Goal: Task Accomplishment & Management: Use online tool/utility

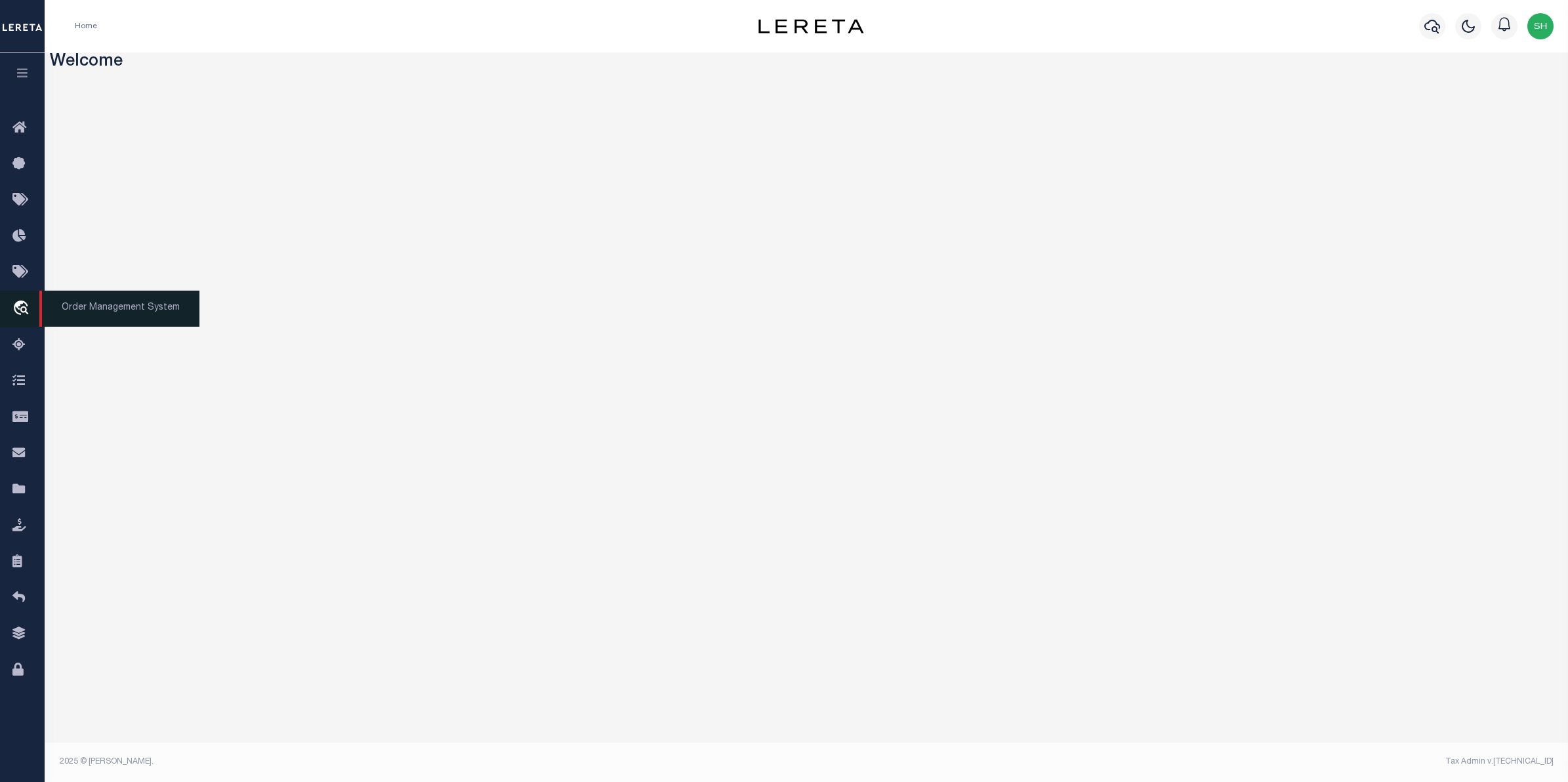
click at [11, 308] on link "travel_explore Order Management System" at bounding box center [22, 309] width 44 height 37
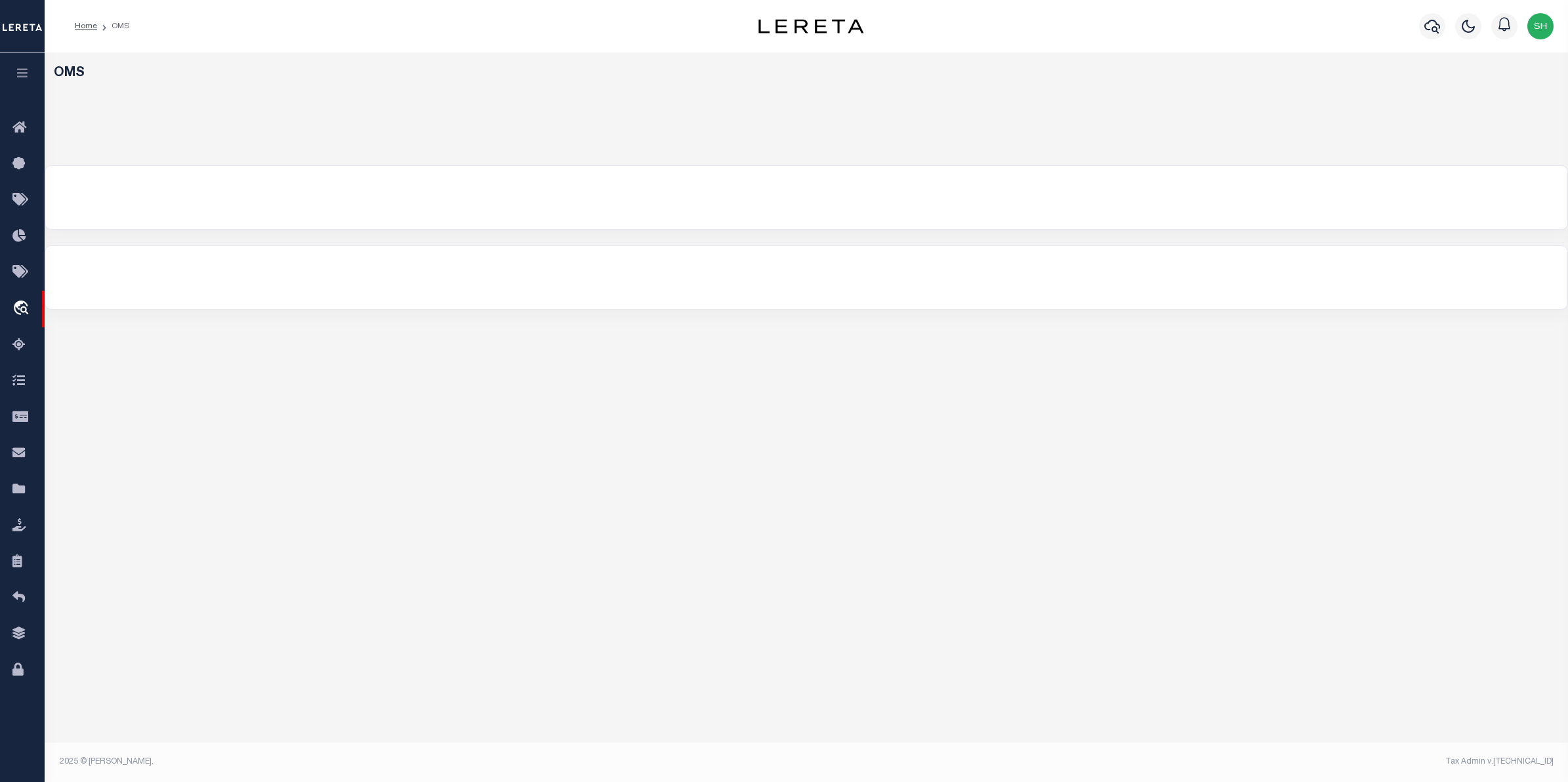
select select "200"
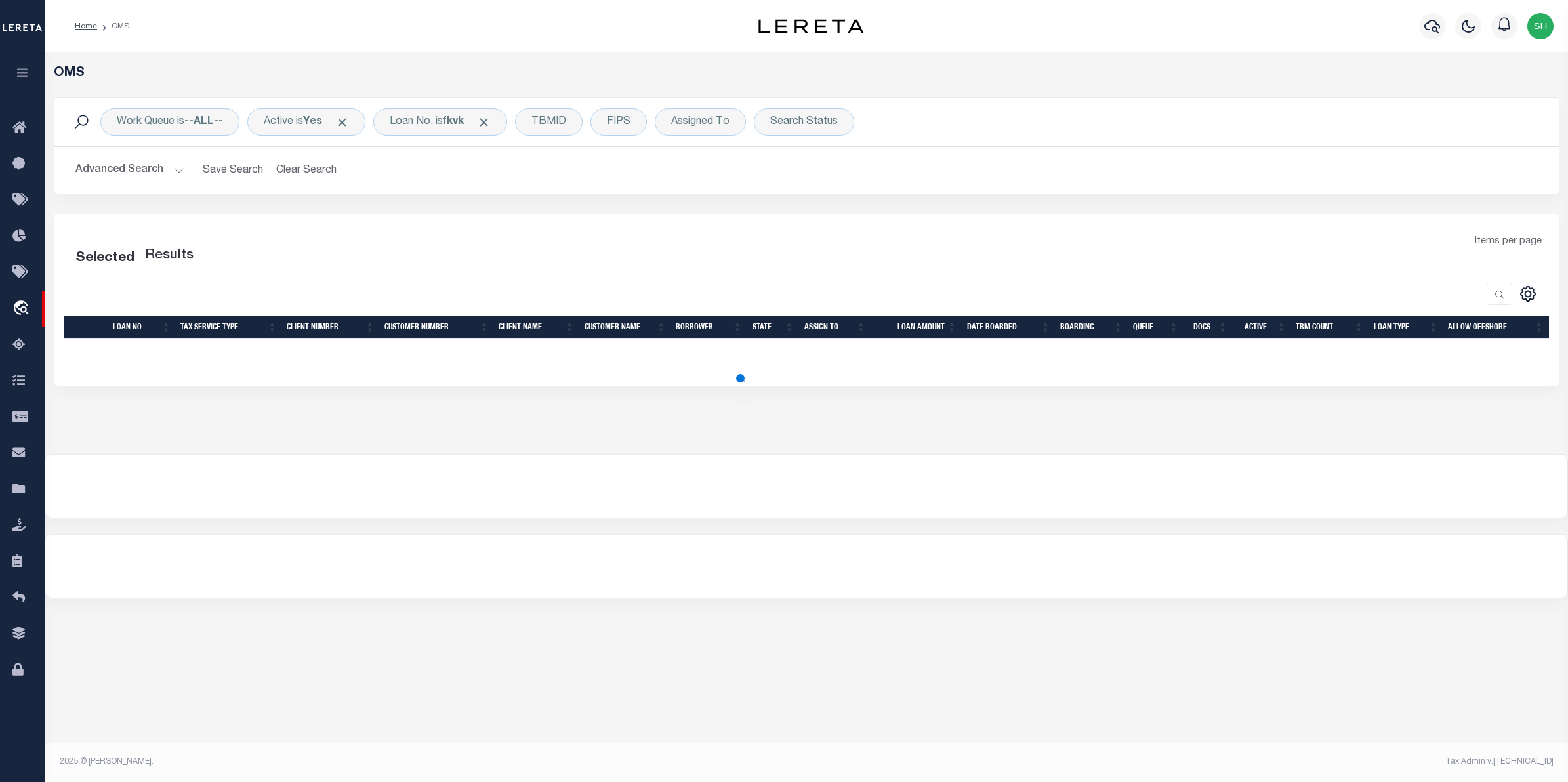
select select "200"
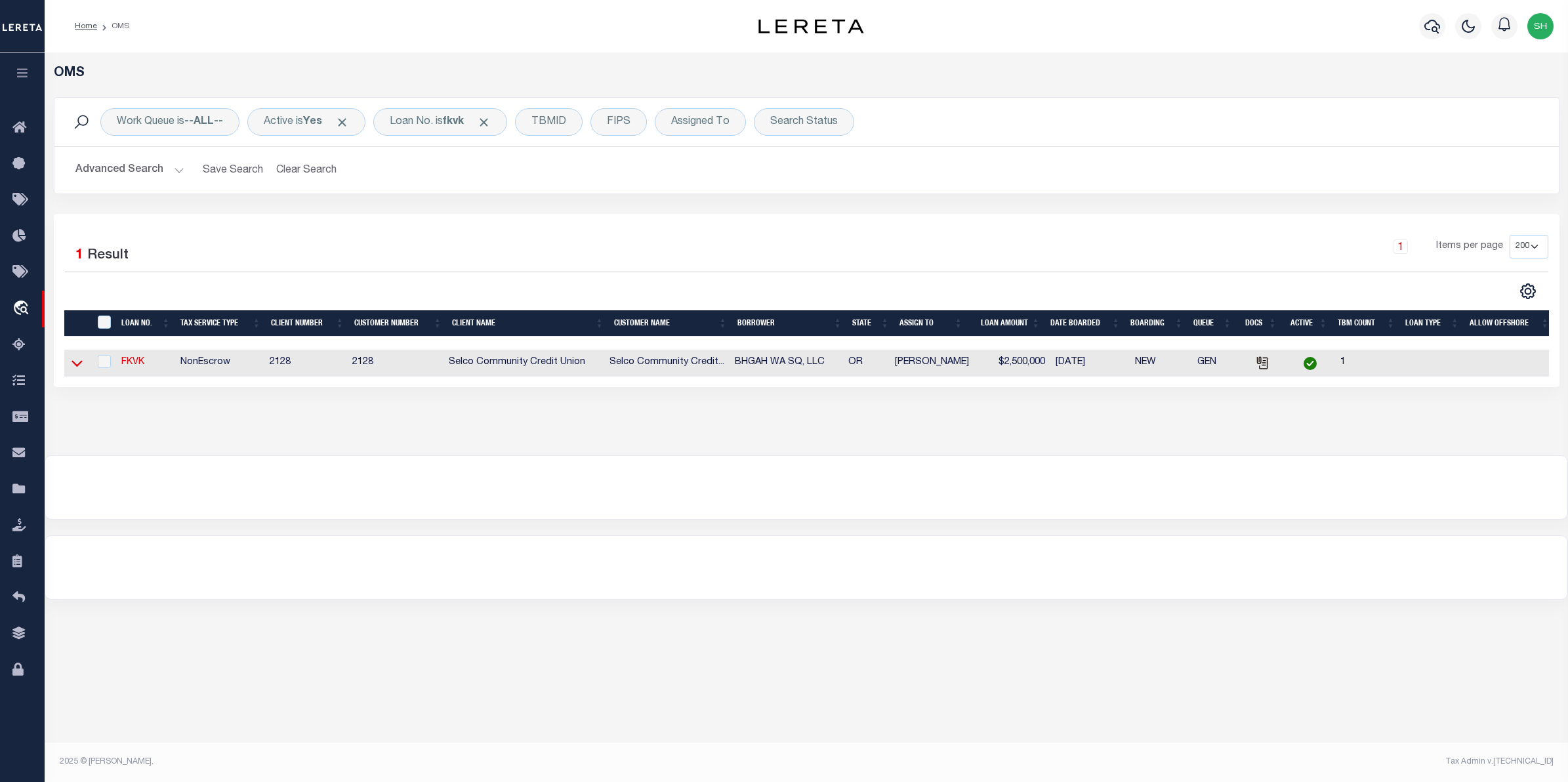
click at [79, 363] on icon at bounding box center [77, 363] width 11 height 14
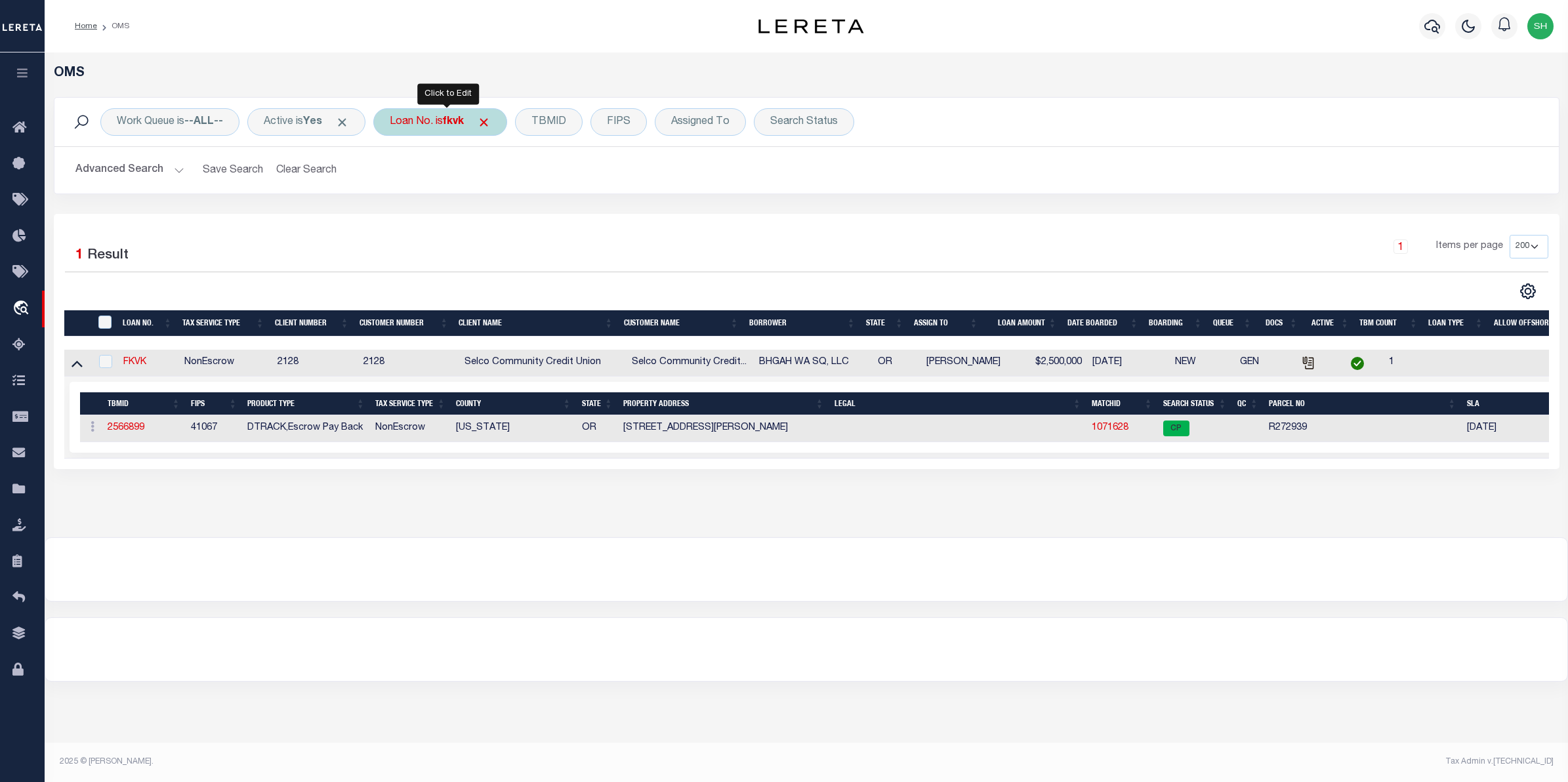
click at [433, 119] on div "Loan No. is fkvk" at bounding box center [440, 122] width 134 height 28
type input "40005221"
click at [561, 213] on input "Apply" at bounding box center [563, 215] width 39 height 22
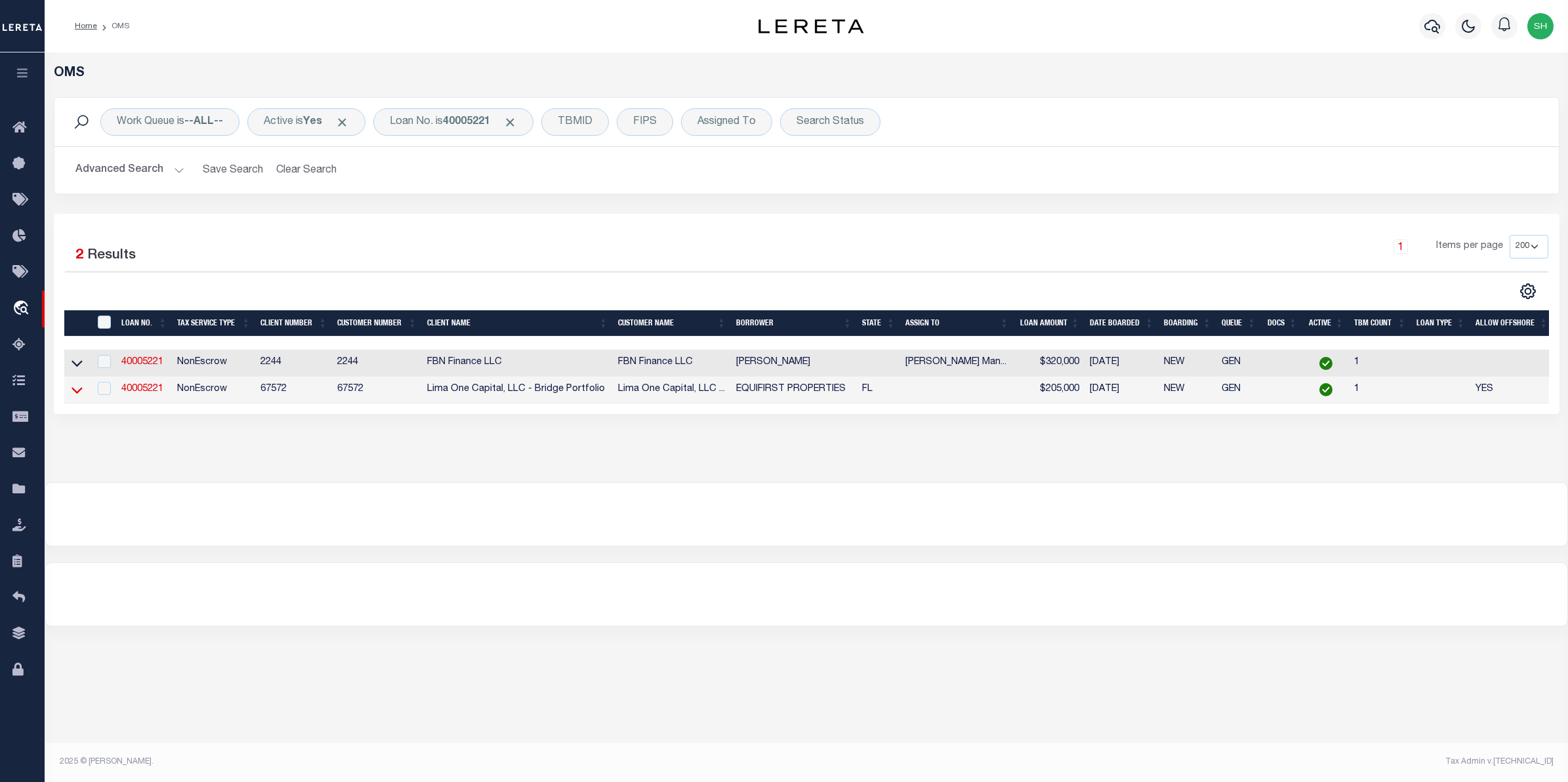
click at [77, 394] on icon at bounding box center [77, 390] width 11 height 14
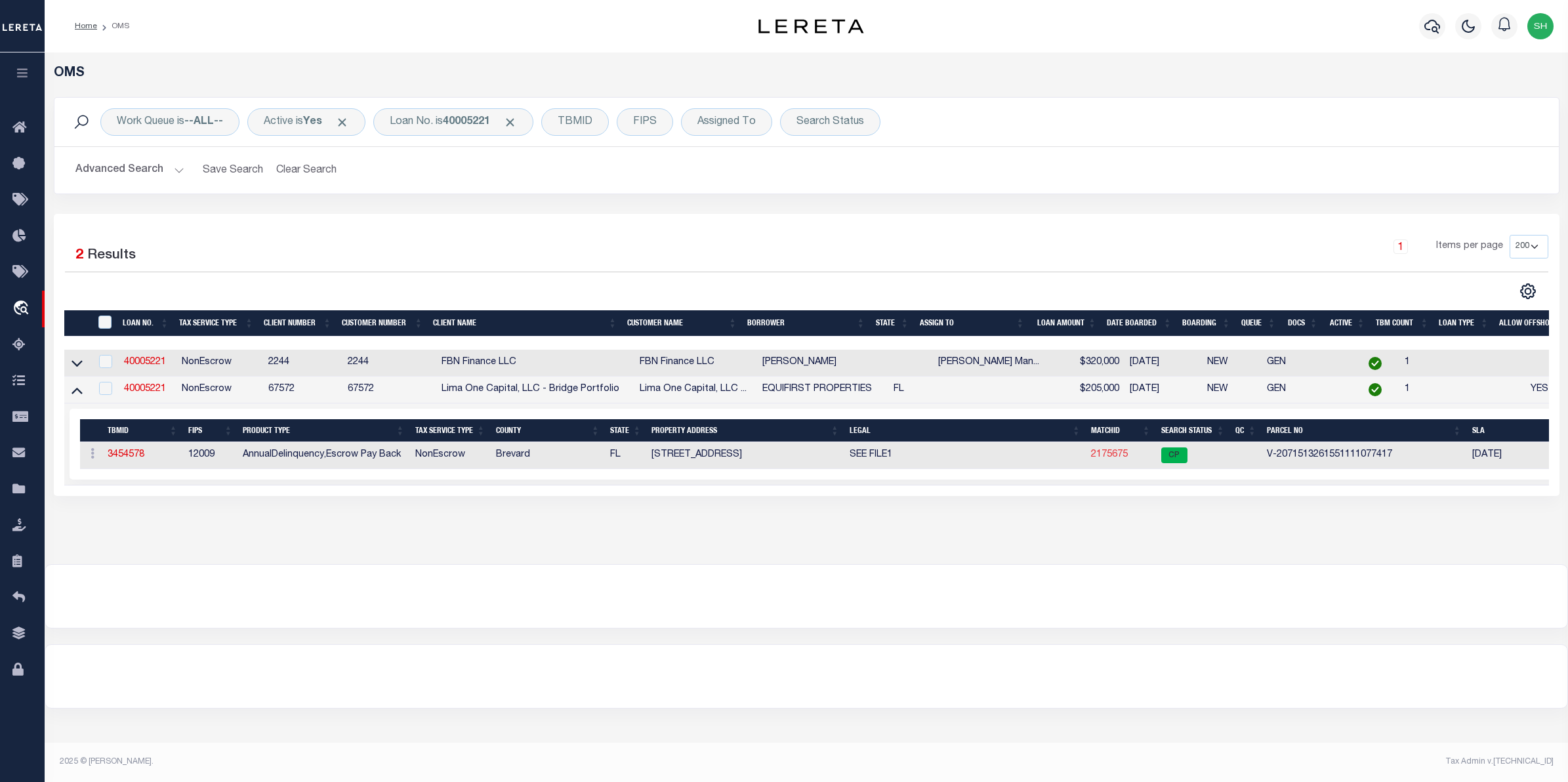
click at [1109, 459] on link "2175675" at bounding box center [1110, 455] width 37 height 9
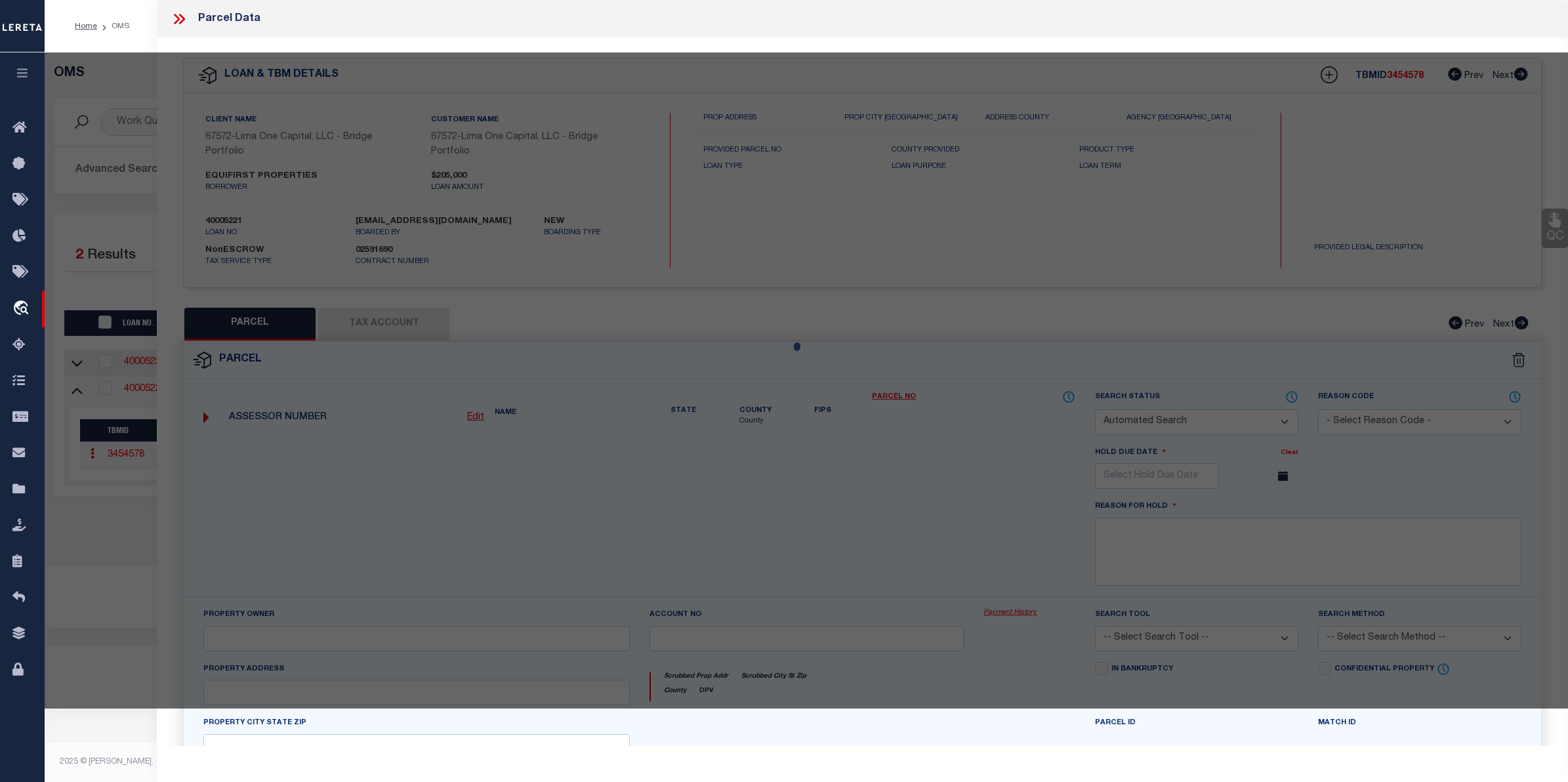
checkbox input "false"
select select "CP"
select select "AGW"
select select
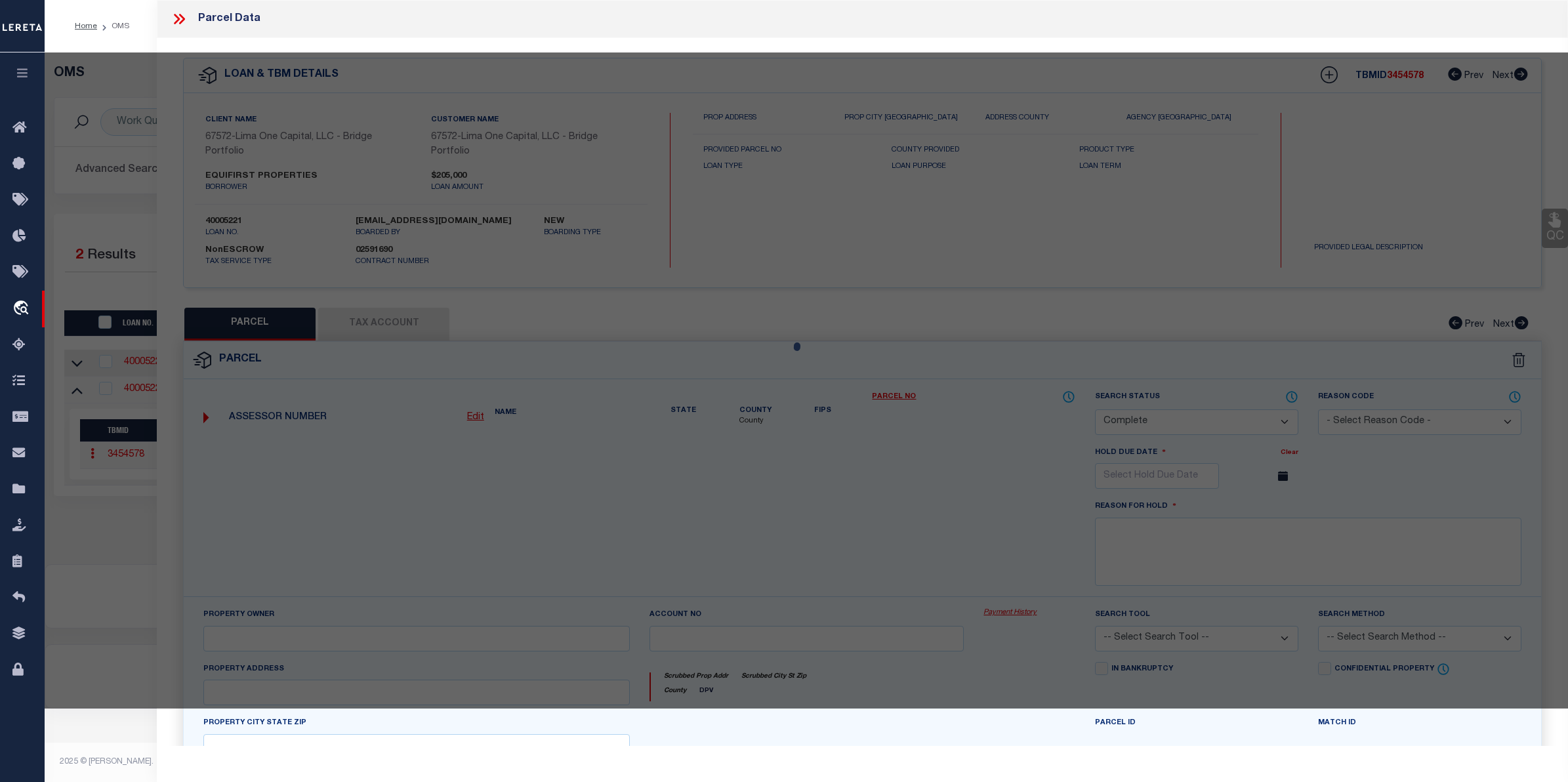
type input "1001 PINEDALE ROAD"
checkbox input "false"
type input "ROCKLEDGE FL 32955"
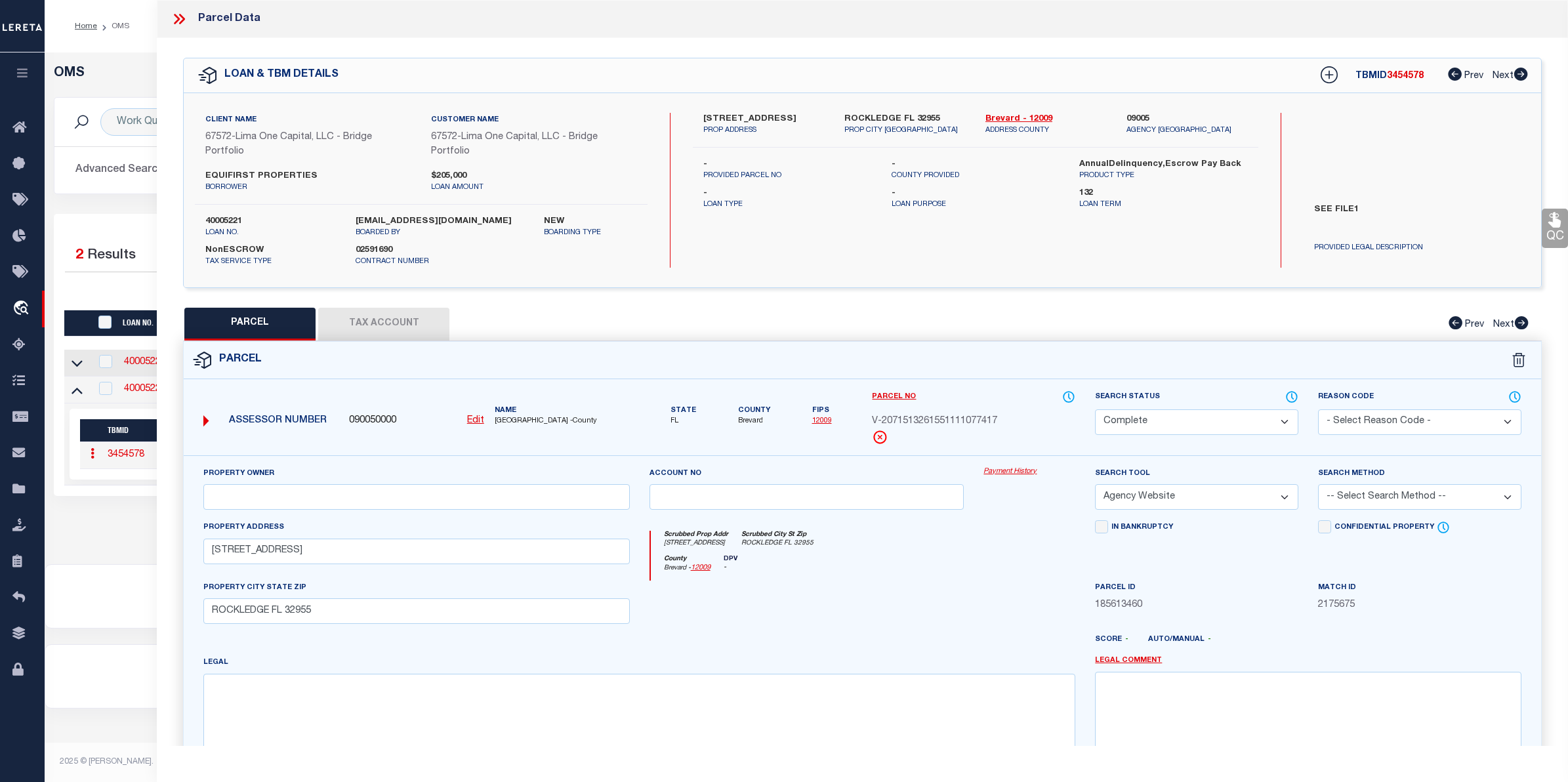
click at [998, 473] on link "Payment History" at bounding box center [1029, 472] width 92 height 11
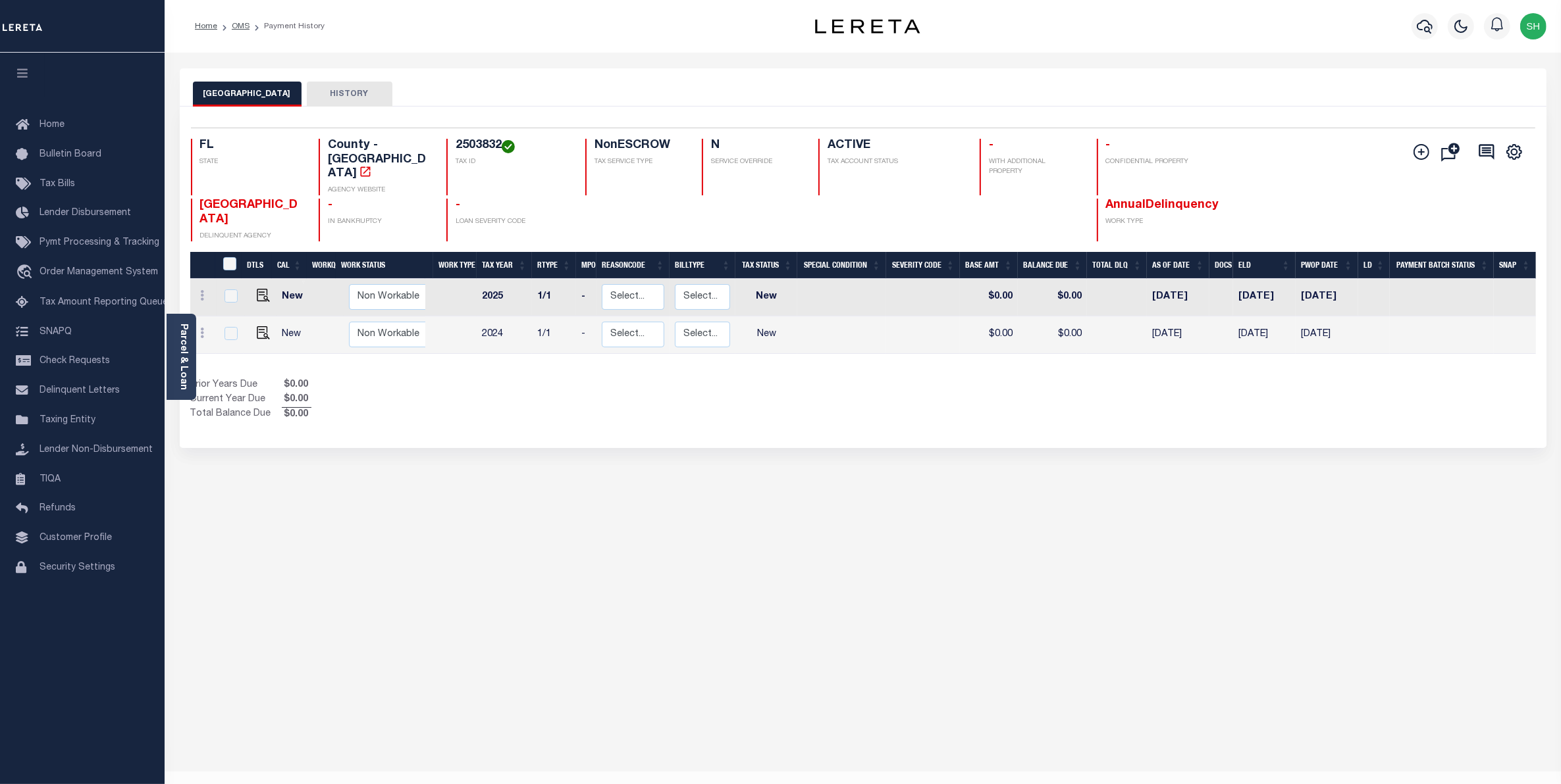
click at [913, 757] on div "BREVARD COUNTY HISTORY Selected 2 Results" at bounding box center [863, 440] width 1386 height 743
drag, startPoint x: 499, startPoint y: 146, endPoint x: 455, endPoint y: 143, distance: 44.1
click at [455, 143] on h4 "2503832" at bounding box center [512, 146] width 114 height 15
copy h4 "2503832"
click at [225, 484] on div "BREVARD COUNTY HISTORY Selected 2 Results" at bounding box center [863, 440] width 1386 height 743
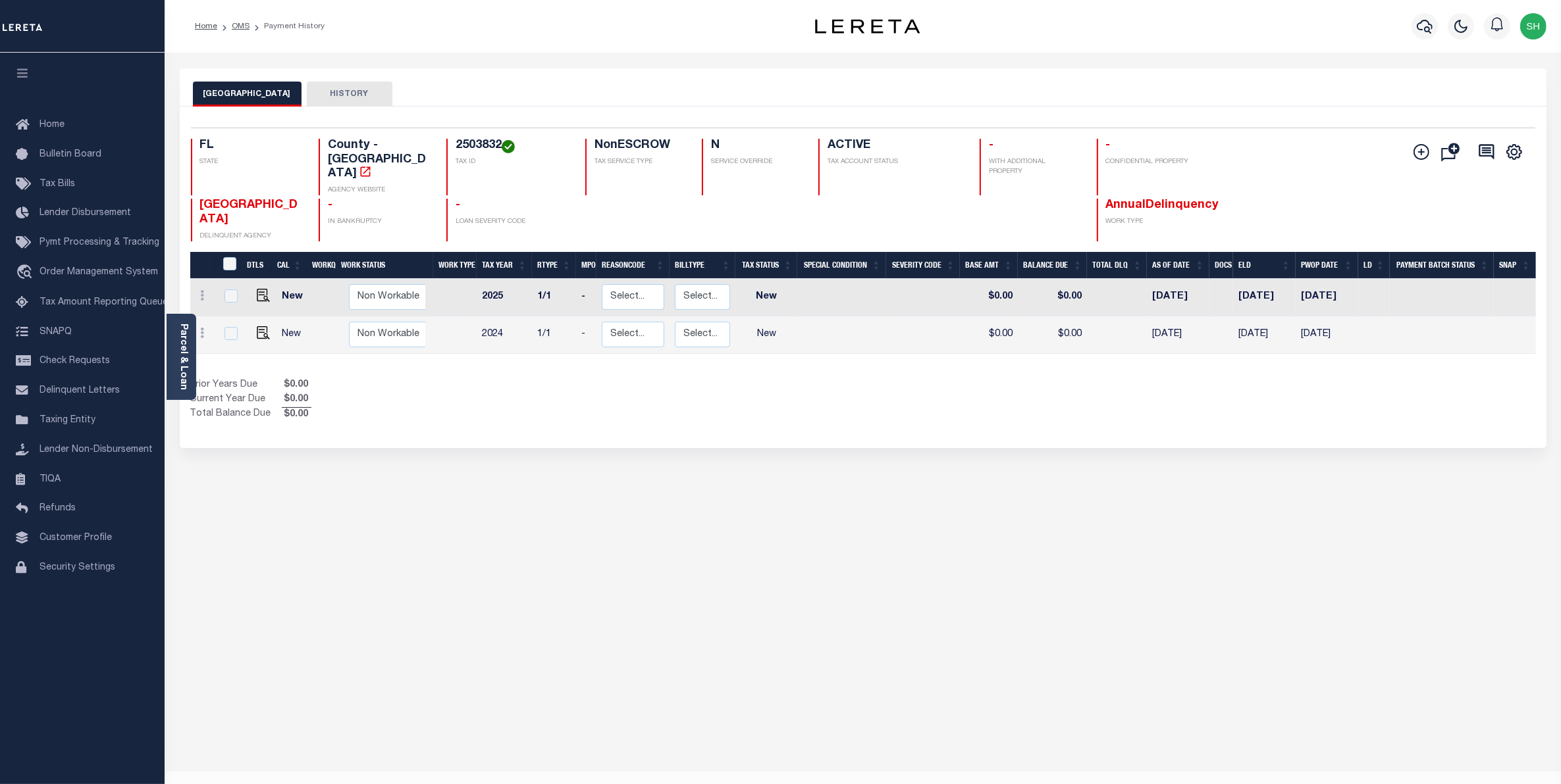
click at [248, 99] on button "BREVARD COUNTY" at bounding box center [248, 94] width 109 height 25
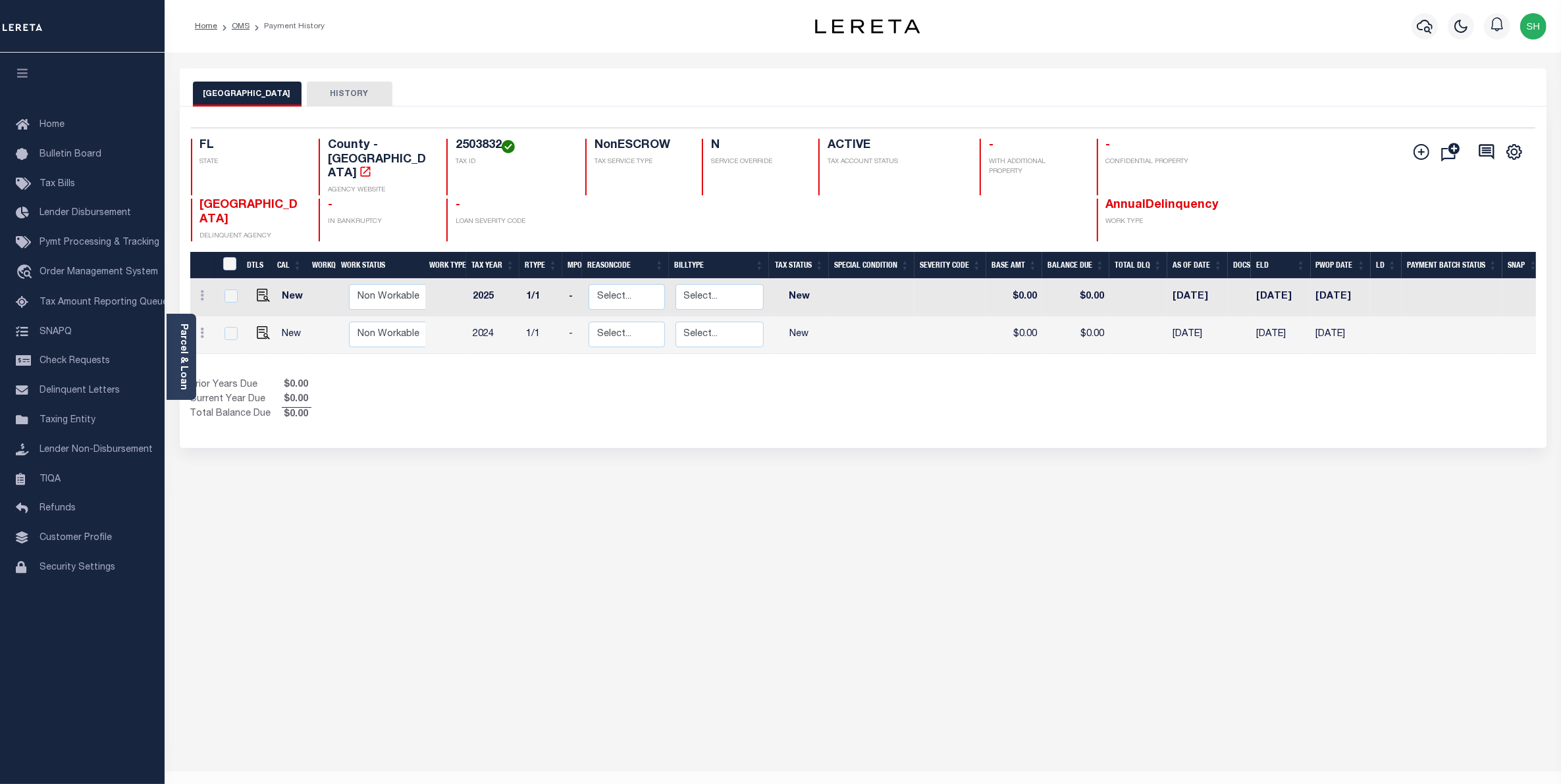
click at [217, 550] on div "BREVARD COUNTY HISTORY Selected 2 Results" at bounding box center [863, 440] width 1386 height 743
click at [104, 275] on span "Order Management System" at bounding box center [99, 273] width 119 height 9
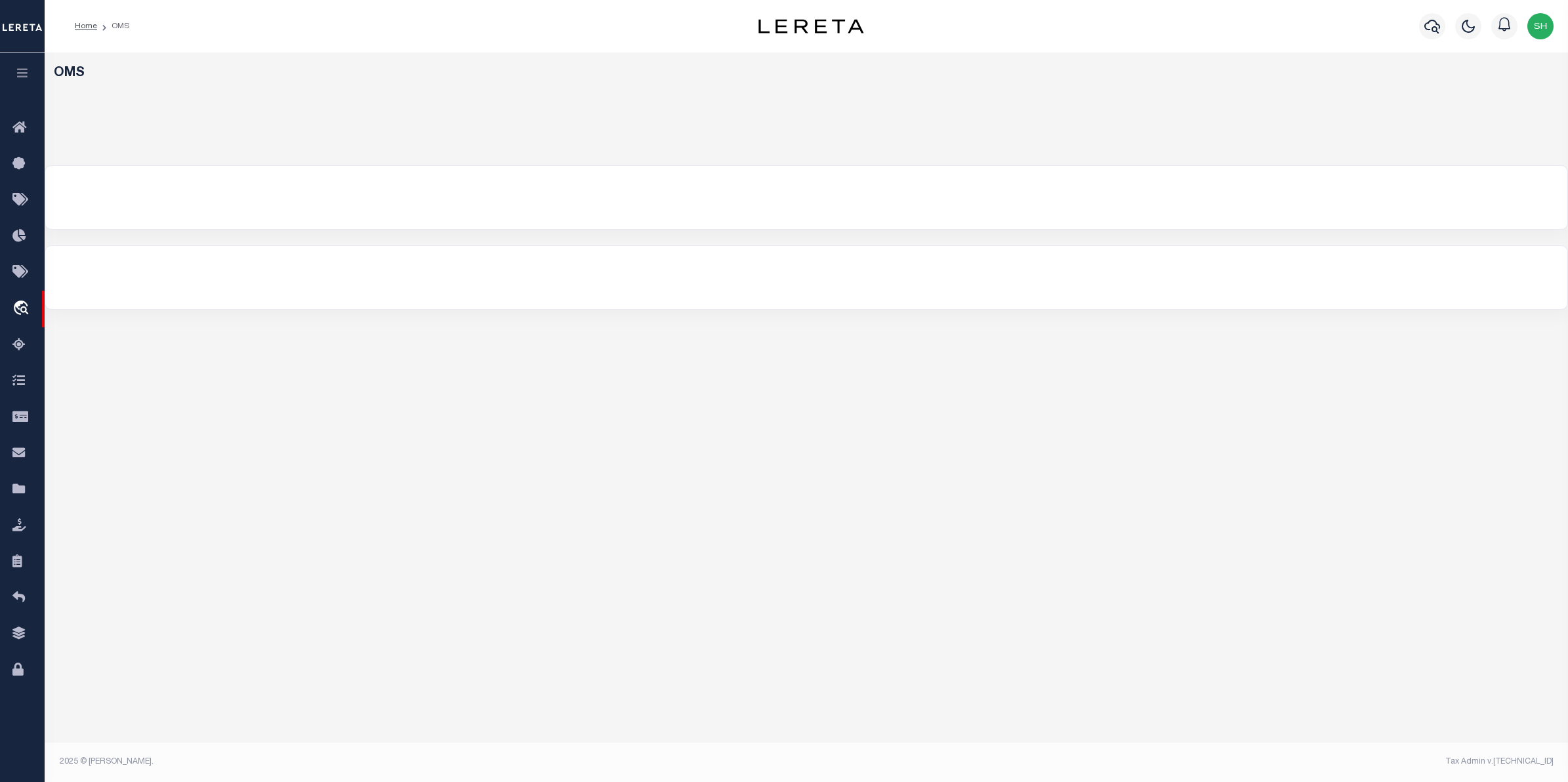
select select "200"
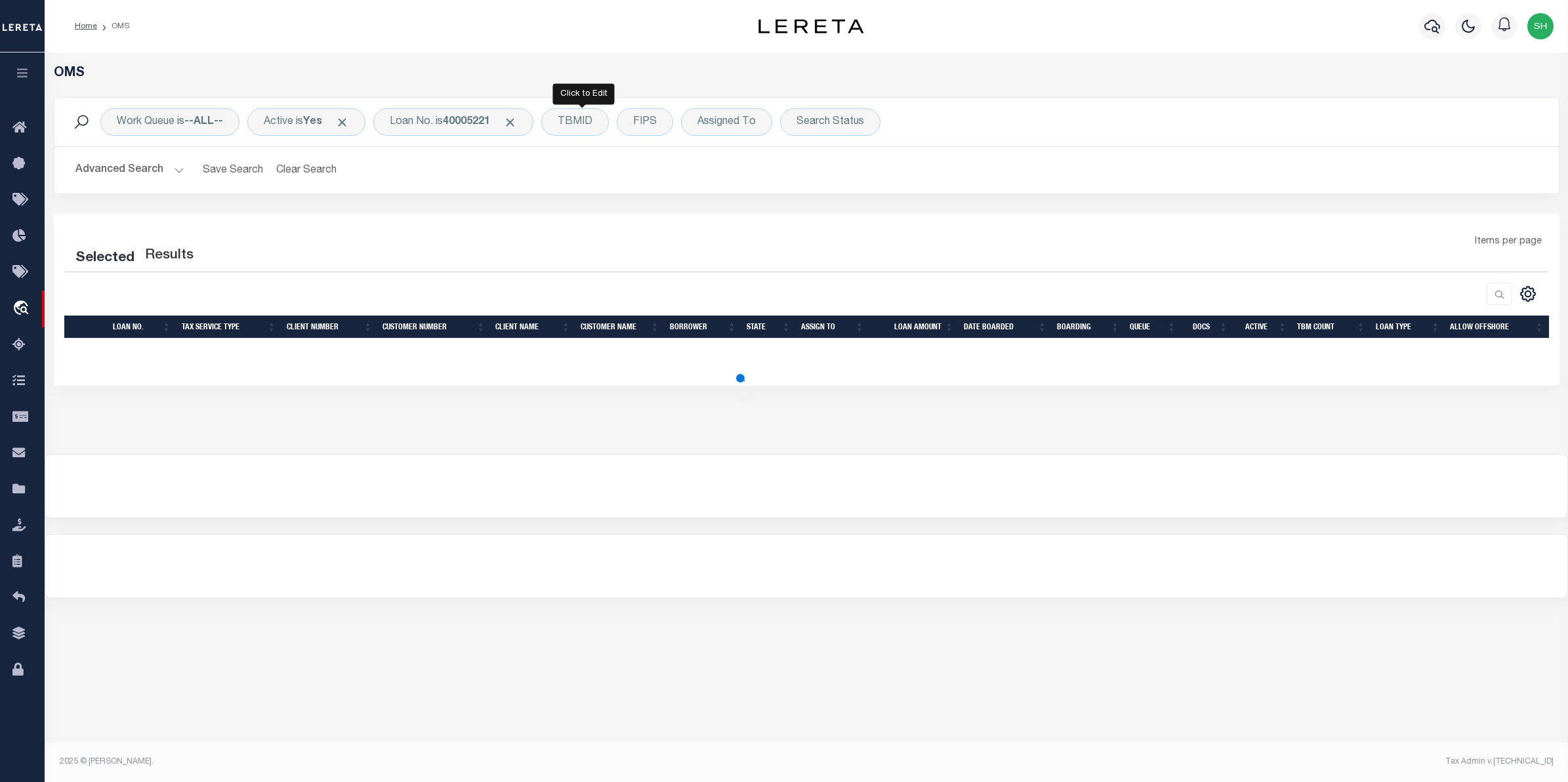
select select "200"
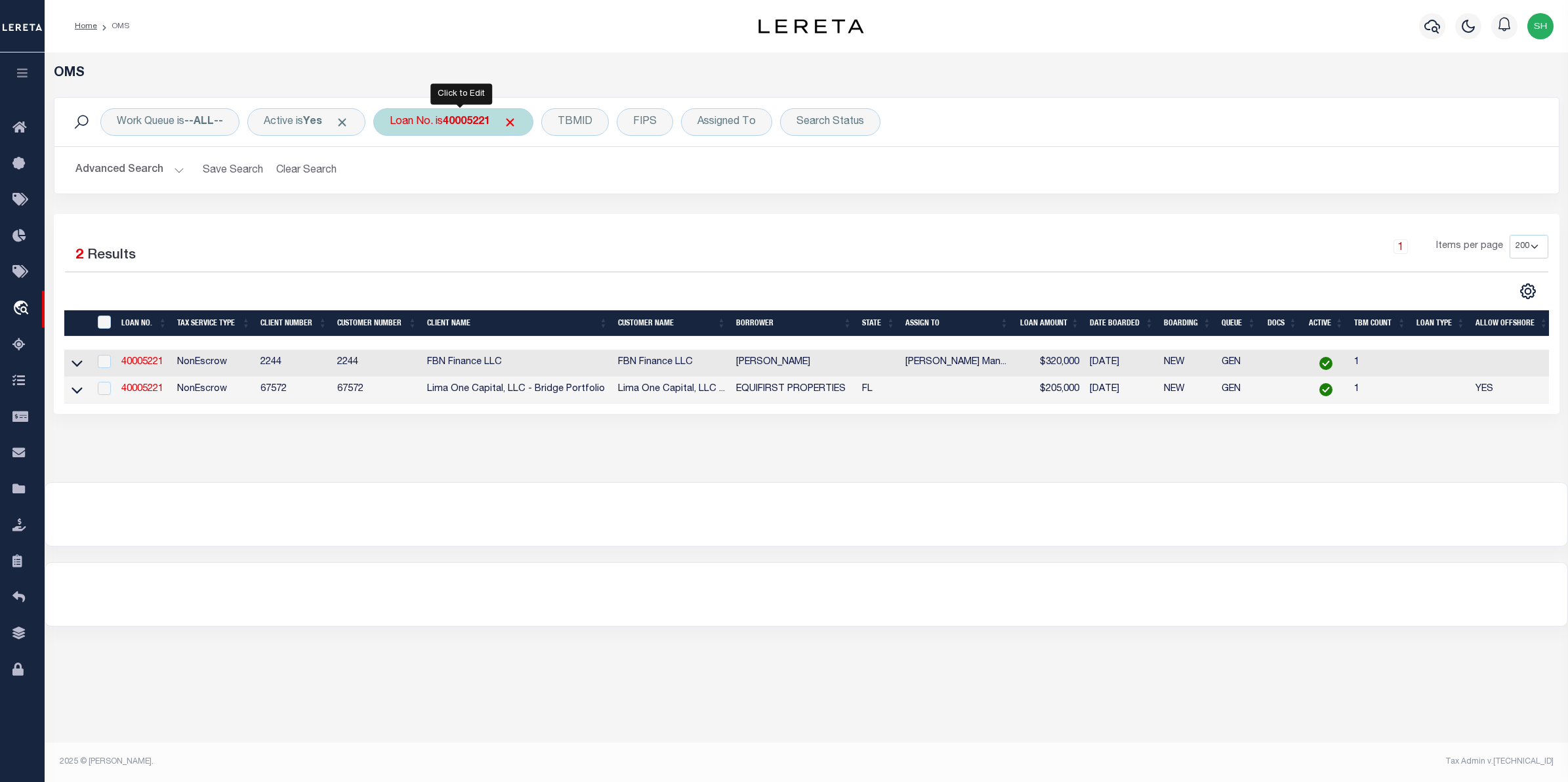
click at [474, 120] on b "40005221" at bounding box center [466, 122] width 47 height 11
type input "9619"
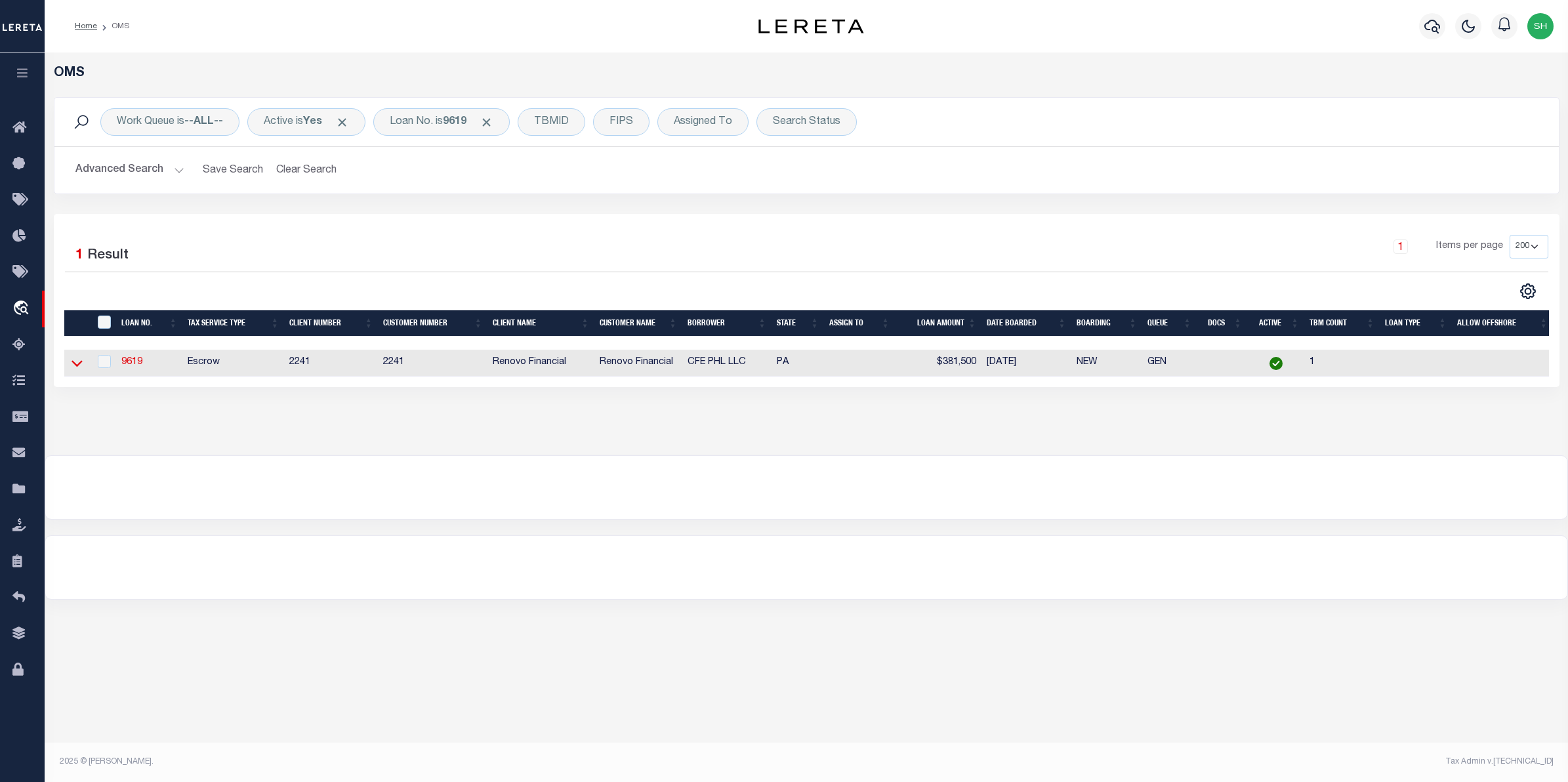
click at [79, 363] on icon at bounding box center [77, 363] width 11 height 14
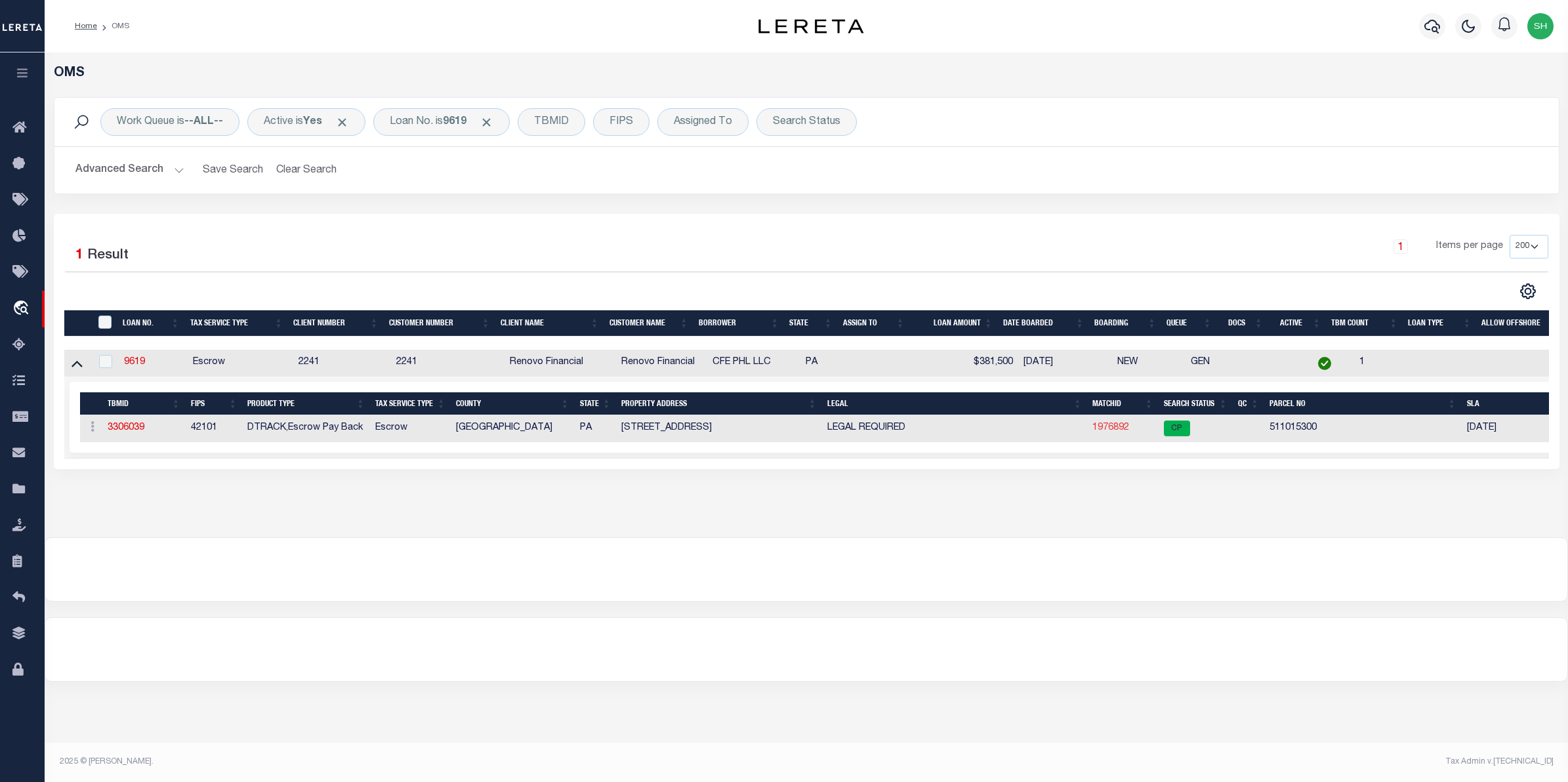
click at [1112, 431] on link "1976892" at bounding box center [1111, 428] width 37 height 9
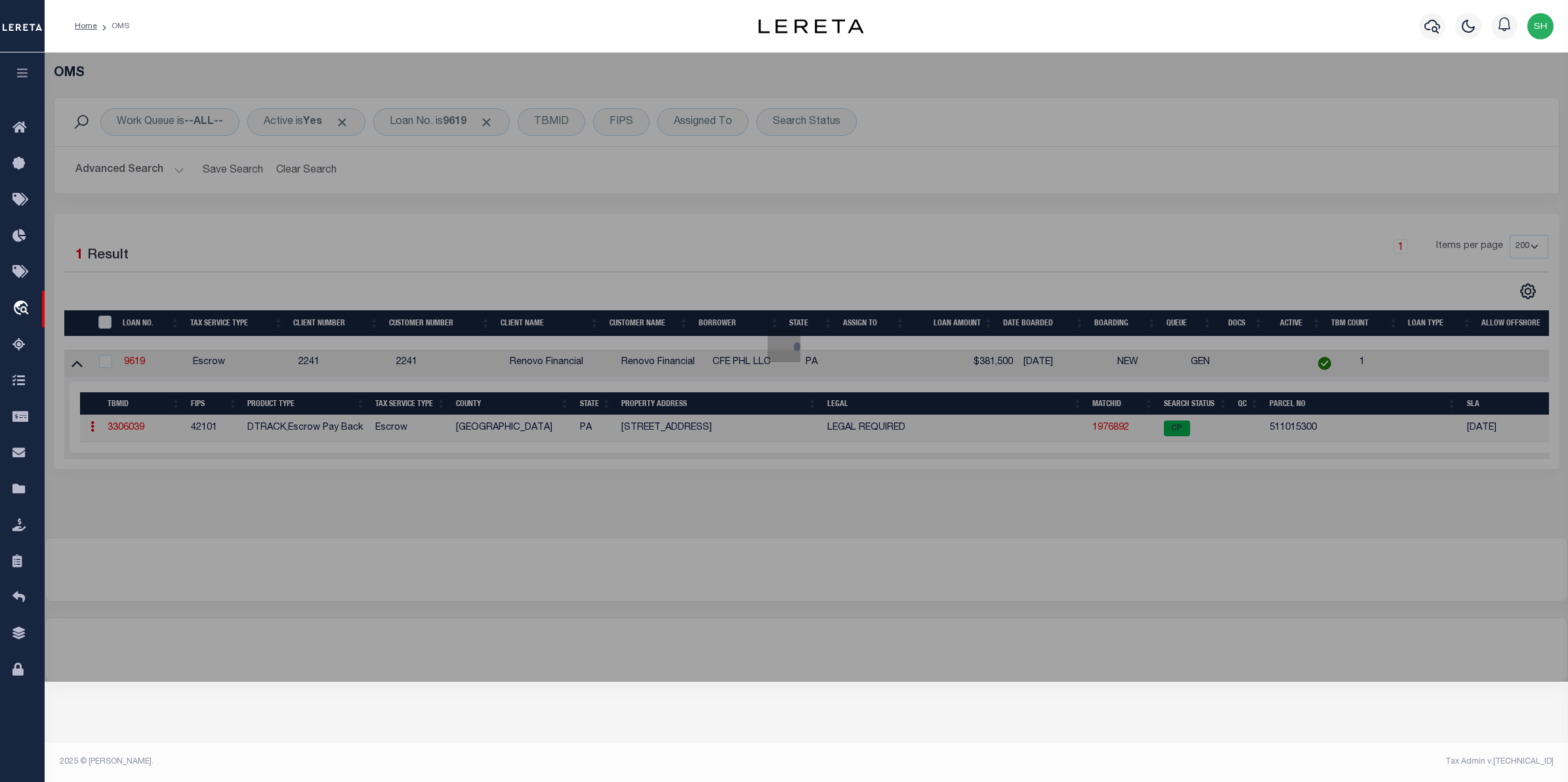
checkbox input "false"
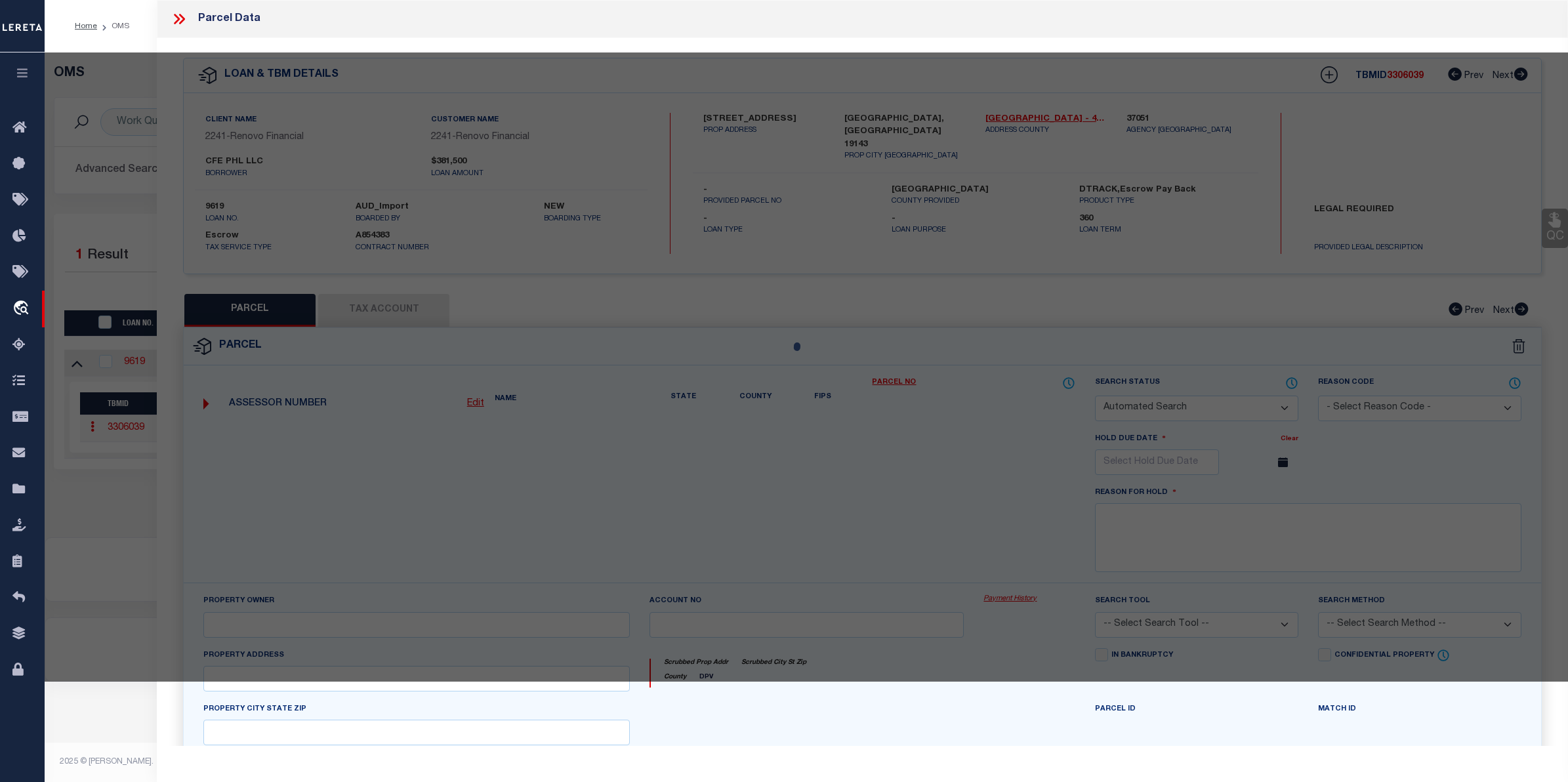
select select "CP"
type input "CFE PHL LLC"
type input "914 S 50TH ST"
checkbox input "false"
type input "PHILADELPHIA, PA 19143"
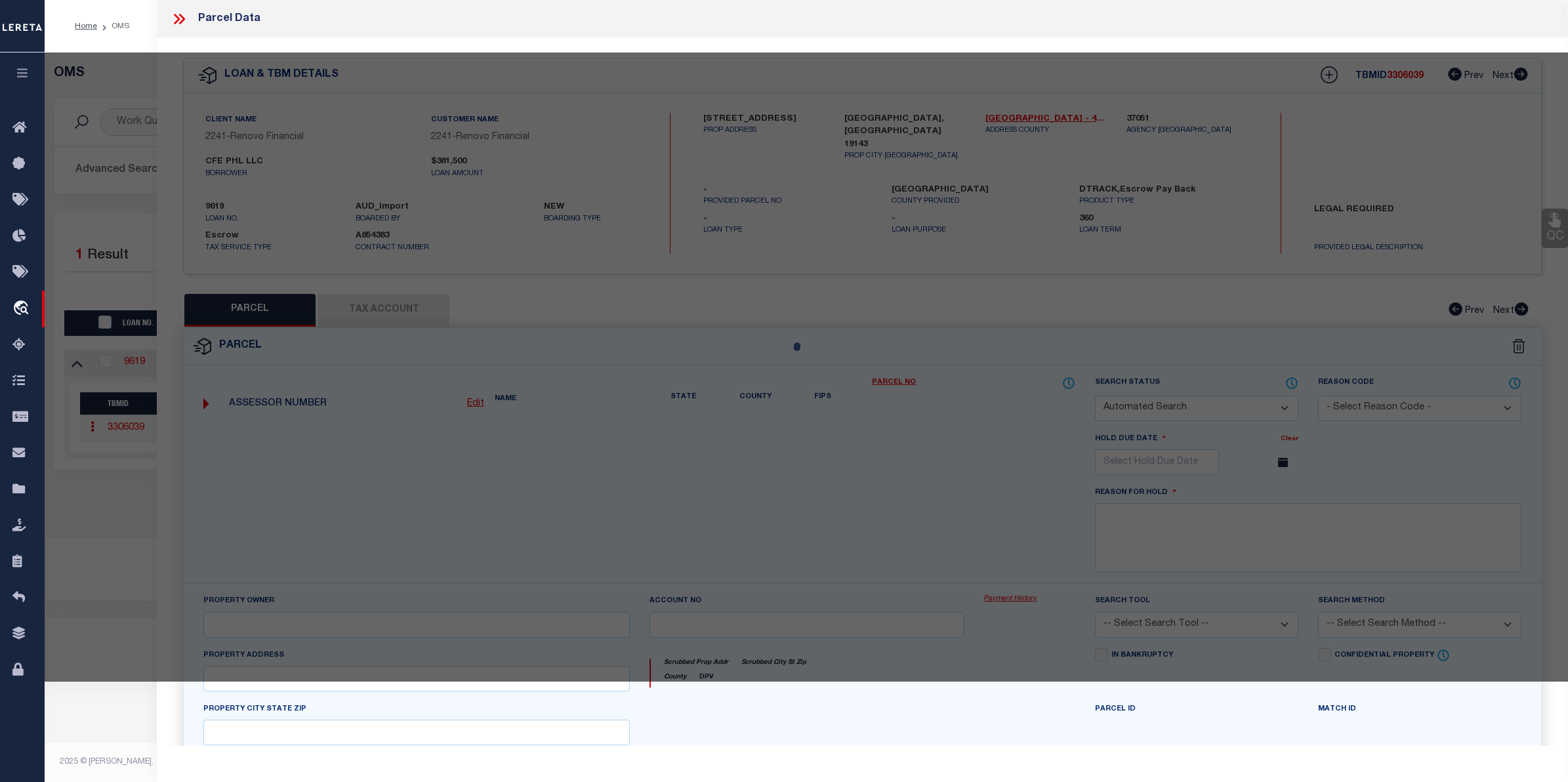
type textarea "ROW PORCH FRONT"
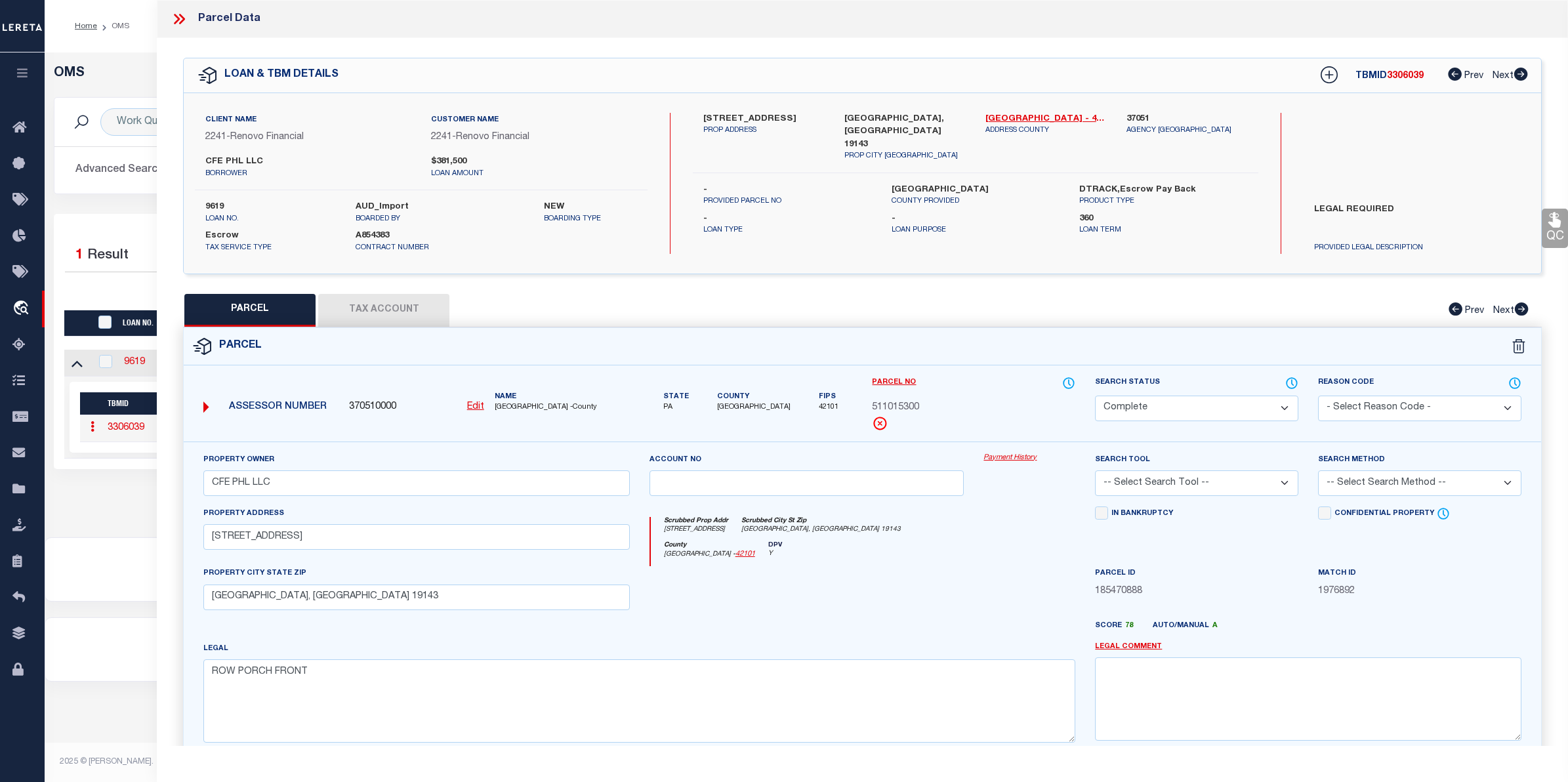
click at [1007, 455] on link "Payment History" at bounding box center [1029, 458] width 92 height 11
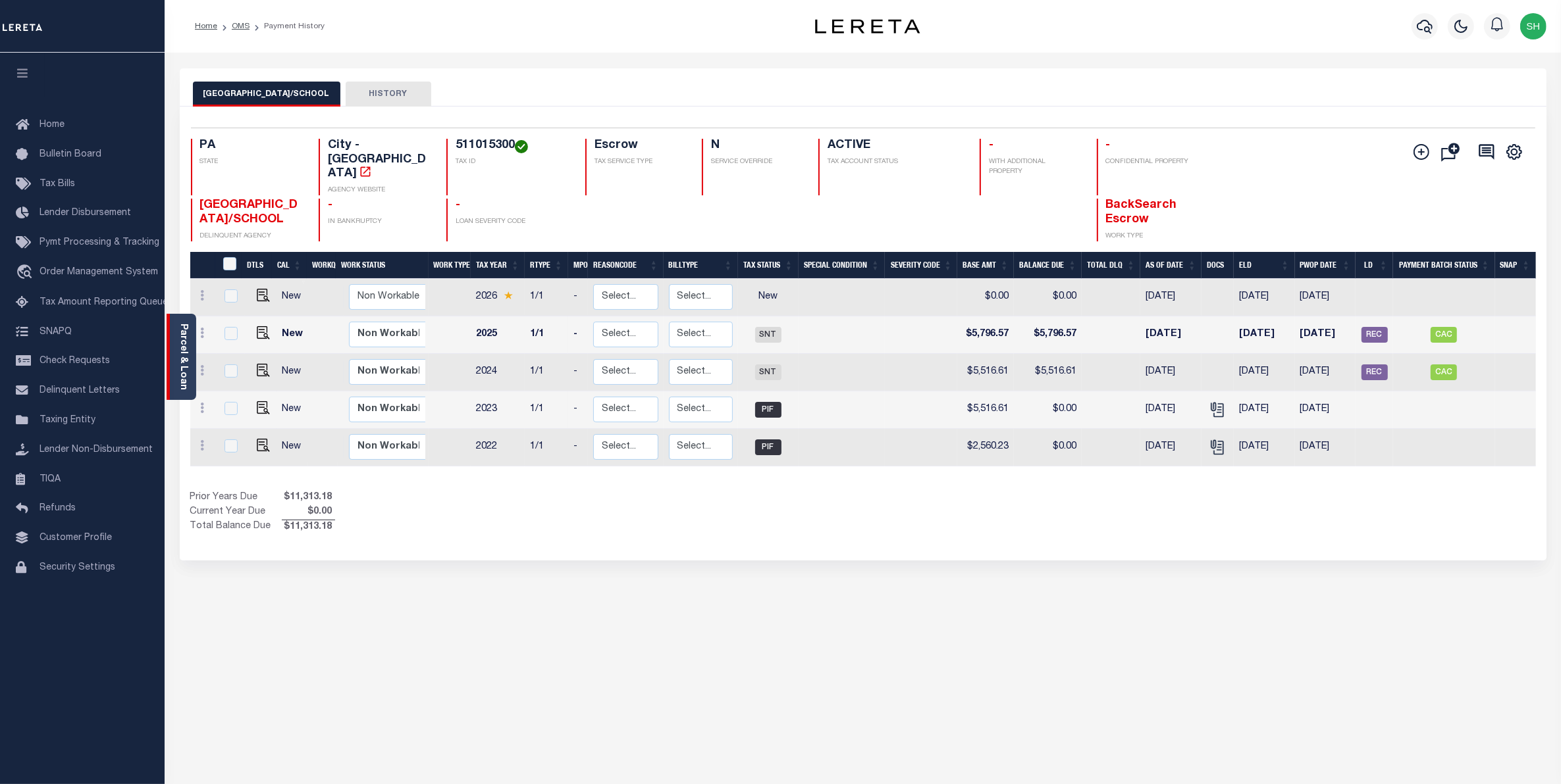
click at [186, 372] on link "Parcel & Loan" at bounding box center [183, 357] width 9 height 66
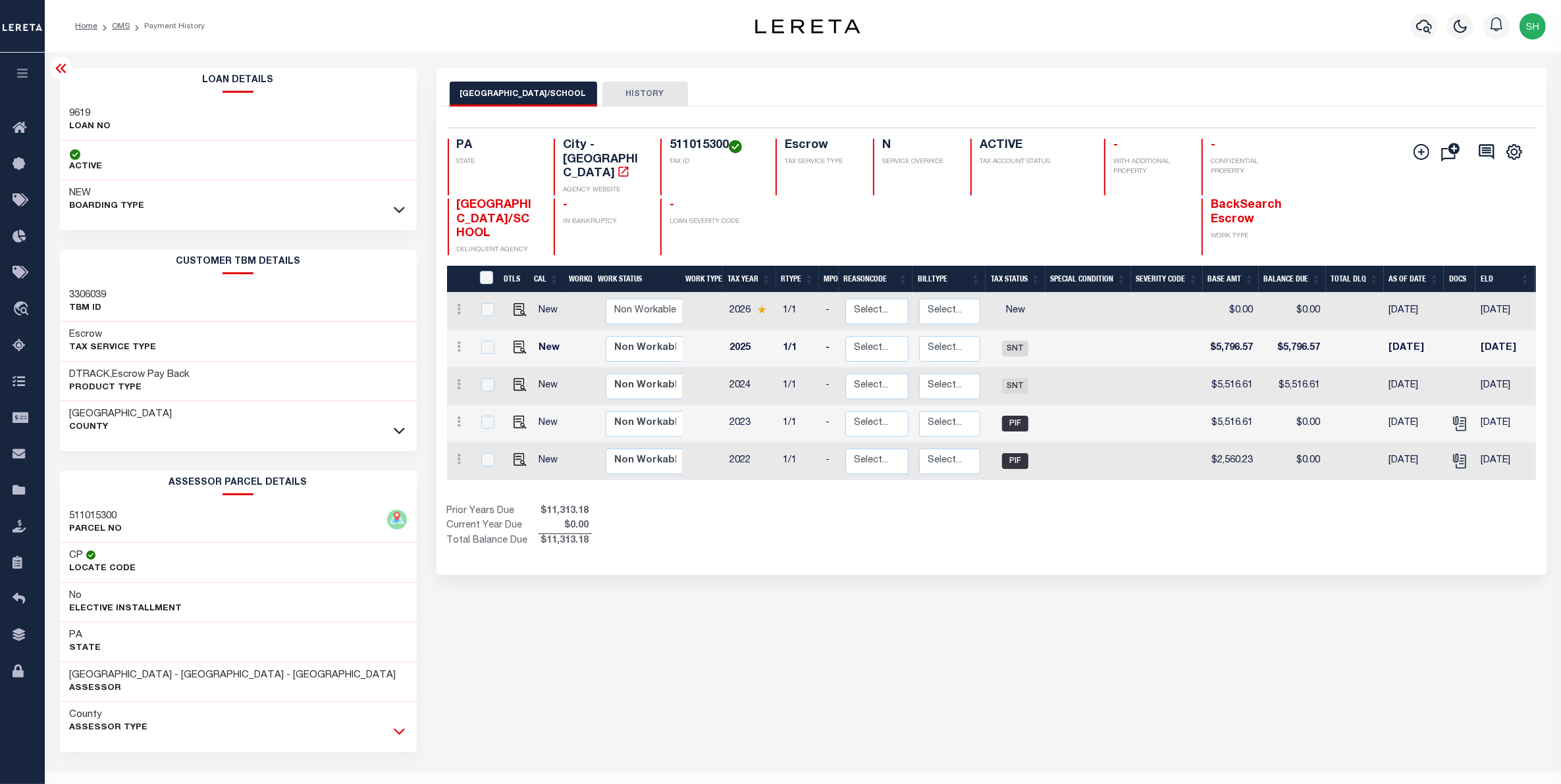
click at [396, 736] on icon at bounding box center [399, 731] width 11 height 14
